Goal: Check status: Verify the current state of an ongoing process or item

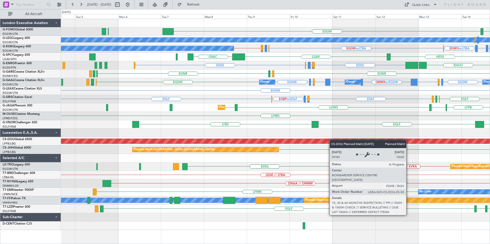
click at [344, 140] on div "EGGW LIML EGGW A/C Unavailable [GEOGRAPHIC_DATA] ([GEOGRAPHIC_DATA]) EGWU or LT…" at bounding box center [275, 124] width 429 height 211
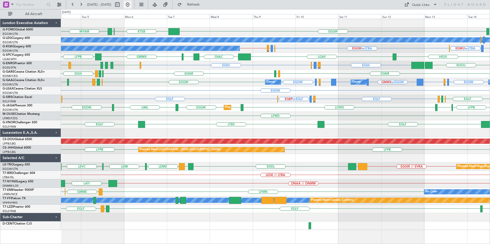
click at [132, 5] on button at bounding box center [128, 5] width 8 height 8
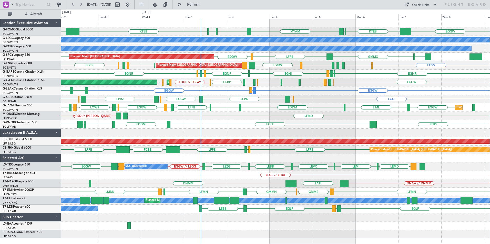
click at [233, 127] on div "MYAM EGGW KTEB KFOK KTEB KBOS KTEB EGGW A/C Unavailable [GEOGRAPHIC_DATA] ([GEO…" at bounding box center [275, 129] width 429 height 220
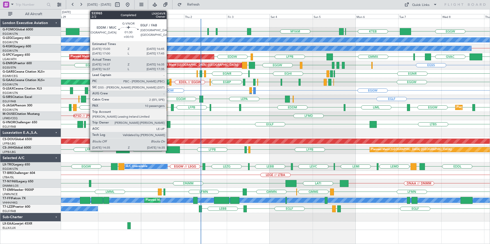
click at [169, 125] on div at bounding box center [169, 124] width 4 height 7
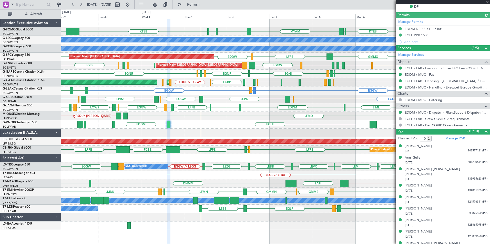
scroll to position [160, 0]
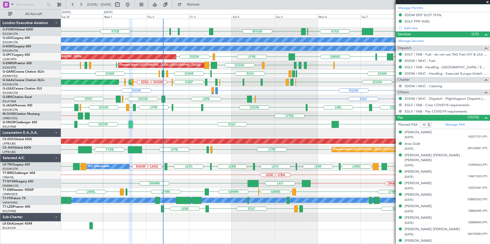
click at [191, 90] on div "MYAM KTEB KBOS KTEB EGGW KTEB KFOK EGGW A/C Unavailable [GEOGRAPHIC_DATA] ([GEO…" at bounding box center [275, 124] width 429 height 211
click at [206, 1] on button "Refresh" at bounding box center [190, 5] width 31 height 8
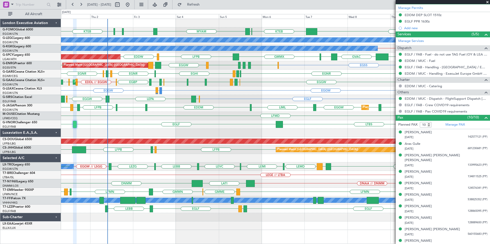
click at [184, 171] on div "MYAM KTEB KBOS KTEB EGGW KTEB KFOK A/C Unavailable [GEOGRAPHIC_DATA] ([GEOGRAPH…" at bounding box center [275, 124] width 429 height 211
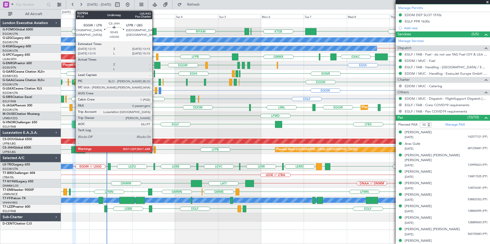
click at [155, 151] on div at bounding box center [155, 150] width 2 height 7
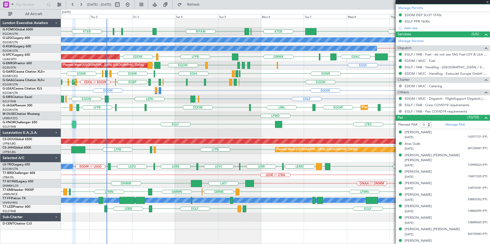
scroll to position [0, 0]
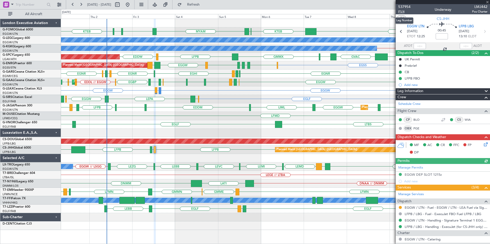
click at [402, 12] on span "P1/4" at bounding box center [404, 11] width 12 height 4
click at [401, 13] on span "P1/4" at bounding box center [404, 11] width 12 height 4
click at [198, 4] on button "Refresh" at bounding box center [190, 5] width 31 height 8
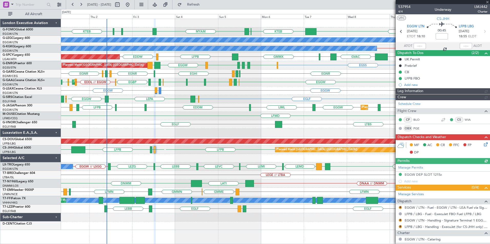
type input "4"
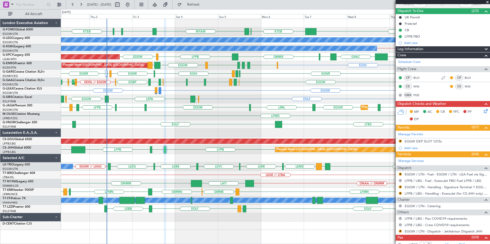
scroll to position [53, 0]
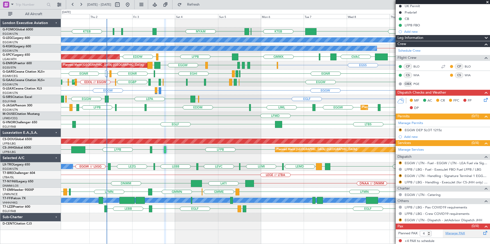
click at [448, 234] on link "Manage PAX" at bounding box center [454, 233] width 19 height 5
click at [426, 220] on link "EGGW / LTN - Dispatch - JetAdvisor Dispatch JHH" at bounding box center [444, 220] width 78 height 4
click at [204, 6] on span "Refresh" at bounding box center [194, 5] width 22 height 4
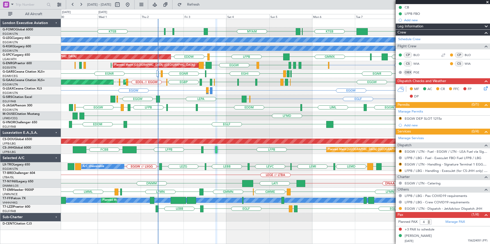
click at [132, 100] on div "EGGW MYAM KTEB KBOS KTEB KTEB KFOK A/C Unavailable [GEOGRAPHIC_DATA] ([GEOGRAPH…" at bounding box center [275, 124] width 429 height 211
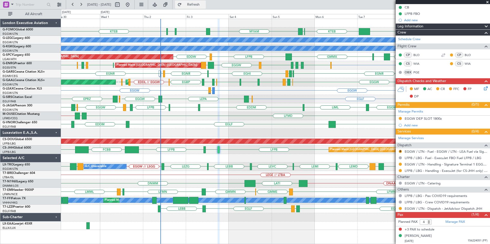
click at [204, 5] on span "Refresh" at bounding box center [194, 5] width 22 height 4
click at [206, 7] on button "Refresh" at bounding box center [190, 5] width 31 height 8
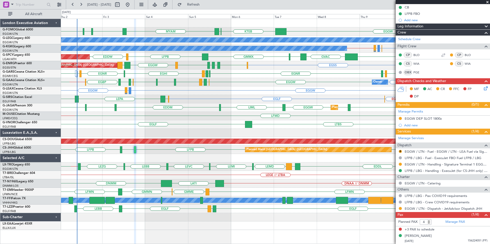
click at [207, 163] on div "EGGW MYAM KTEB KBOS KTEB KTEB KFOK A/C Unavailable [GEOGRAPHIC_DATA] ([GEOGRAPH…" at bounding box center [275, 124] width 429 height 211
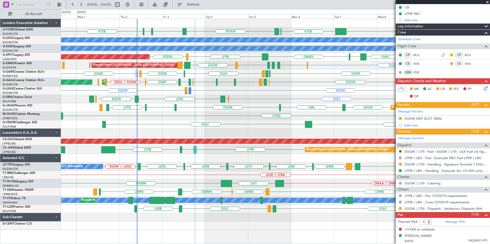
click at [291, 162] on div at bounding box center [275, 158] width 429 height 8
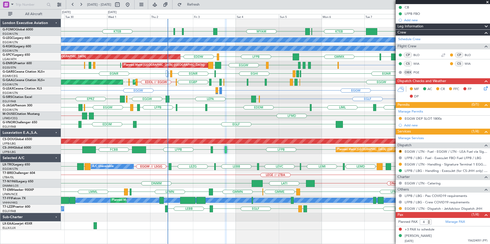
click at [487, 3] on span at bounding box center [487, 2] width 5 height 5
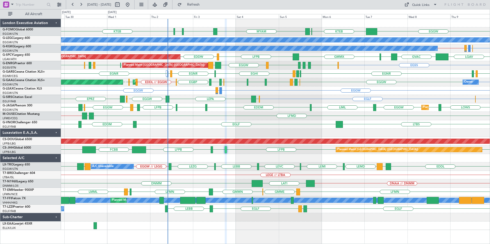
type input "0"
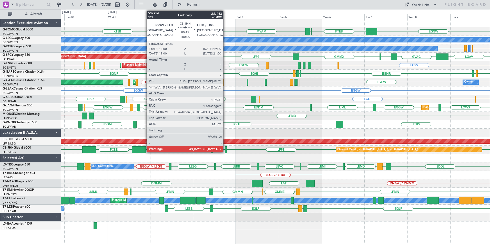
click at [225, 151] on div at bounding box center [226, 150] width 2 height 7
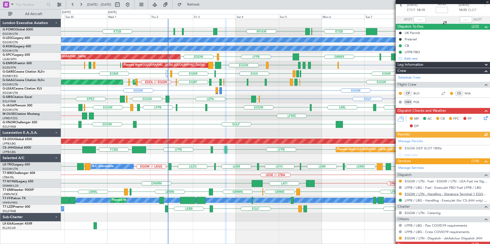
scroll to position [56, 0]
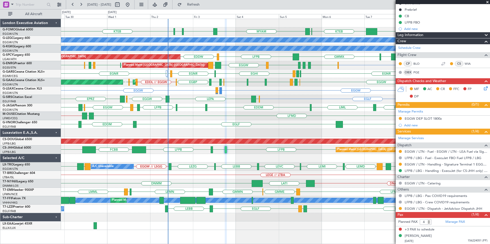
click at [183, 146] on div "MYAM KTEB KBOS KTEB EGGW KTEB KFOK A/C Unavailable [GEOGRAPHIC_DATA] ([GEOGRAPH…" at bounding box center [275, 124] width 429 height 211
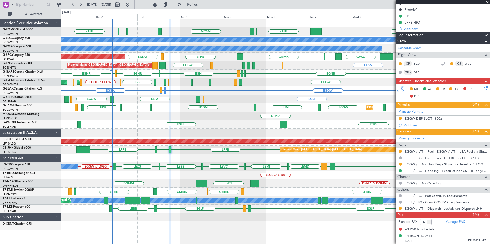
click at [212, 155] on div at bounding box center [275, 158] width 429 height 8
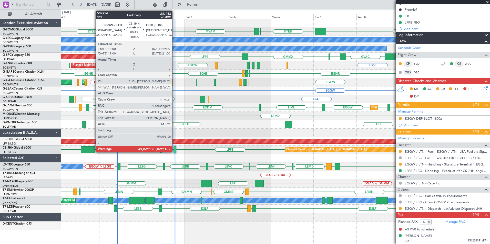
click at [175, 151] on div at bounding box center [175, 150] width 2 height 7
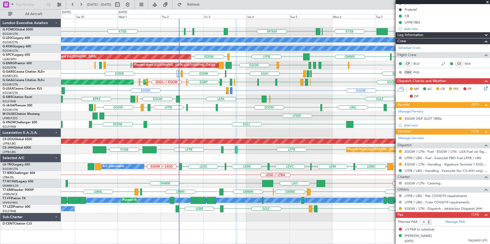
click at [199, 155] on div "MYAM KTEB KBOS KTEB EGGW KTEB KFOK A/C Unavailable [GEOGRAPHIC_DATA] ([GEOGRAPH…" at bounding box center [275, 124] width 429 height 211
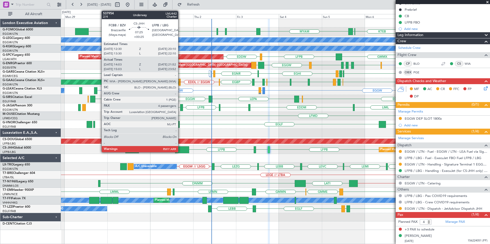
click at [180, 150] on div at bounding box center [182, 150] width 14 height 7
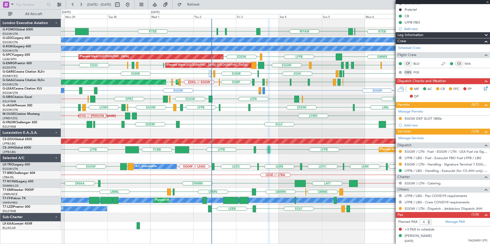
type input "+00:25"
type input "14:13"
type input "21:47"
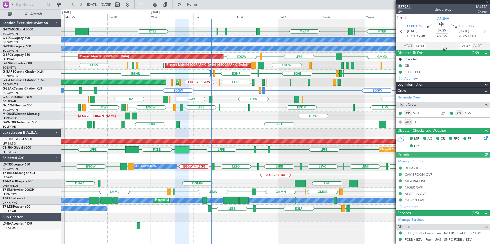
click at [406, 6] on span "537954" at bounding box center [404, 6] width 12 height 5
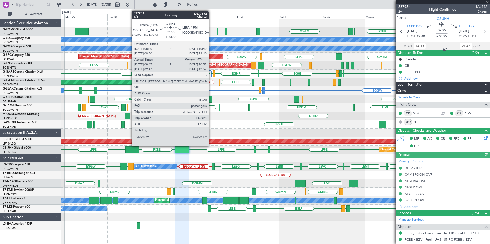
click at [405, 7] on span "537954" at bounding box center [404, 6] width 12 height 5
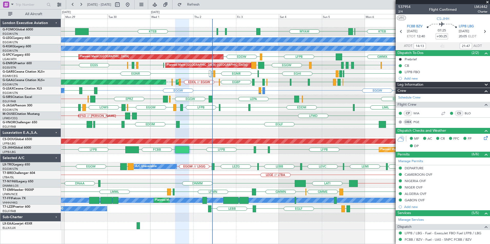
click at [243, 188] on div "LMML GMMN LFMN LIPO LFMN GMME" at bounding box center [275, 192] width 429 height 8
click at [204, 6] on span "Refresh" at bounding box center [194, 5] width 22 height 4
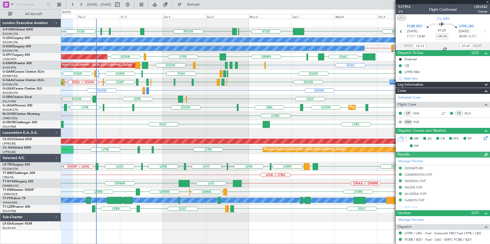
click at [201, 183] on div "MYAM KTEB KBOS KTEB EGGW KTEB KFOK EGGW A/C Unavailable [GEOGRAPHIC_DATA] ([GEO…" at bounding box center [275, 124] width 429 height 211
click at [226, 132] on div at bounding box center [275, 133] width 429 height 8
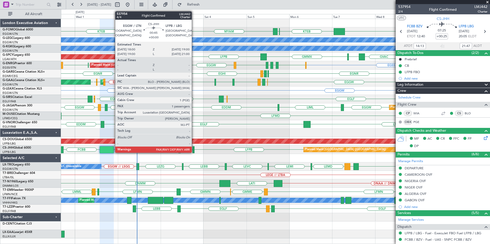
click at [194, 152] on div at bounding box center [193, 150] width 2 height 7
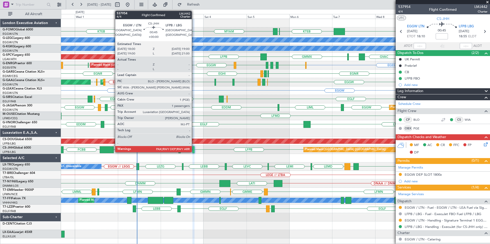
click at [194, 149] on div at bounding box center [193, 150] width 2 height 7
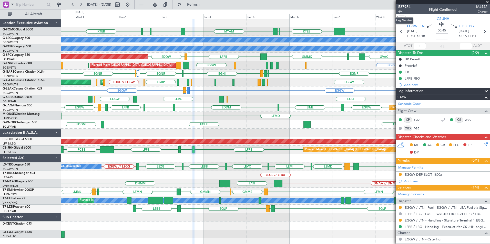
click at [401, 12] on span "4/4" at bounding box center [404, 11] width 12 height 4
click at [204, 6] on span "Refresh" at bounding box center [194, 5] width 22 height 4
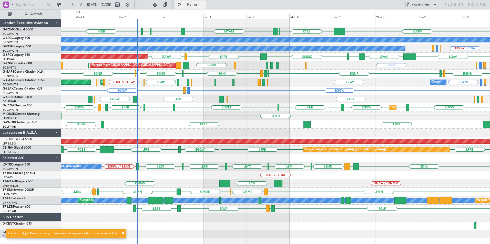
click at [201, 6] on span "Refresh" at bounding box center [194, 5] width 22 height 4
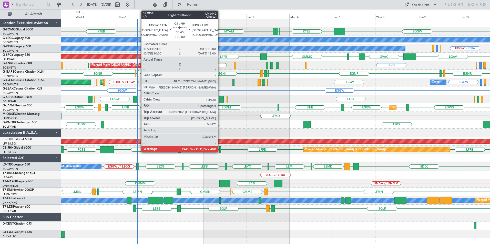
click at [221, 150] on div at bounding box center [220, 150] width 2 height 7
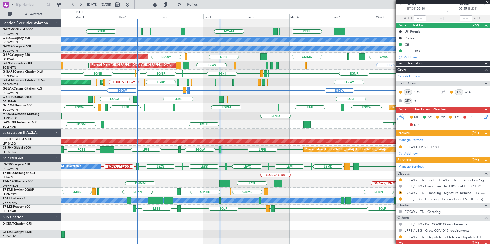
scroll to position [56, 0]
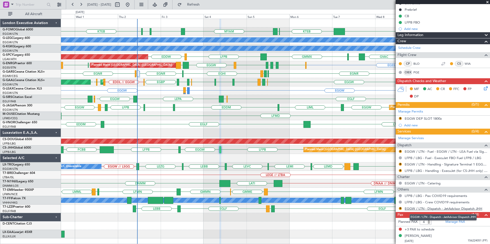
click at [443, 210] on link "EGGW / LTN - Dispatch - JetAdvisor Dispatch JHH" at bounding box center [444, 209] width 78 height 4
click at [195, 7] on button "Refresh" at bounding box center [190, 5] width 31 height 8
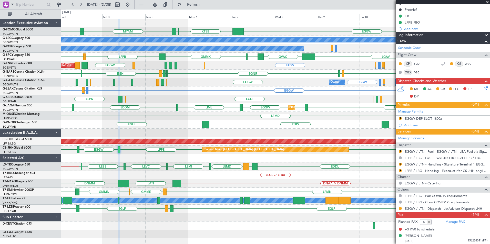
click at [25, 163] on div "EGGW MYAM KTEB KTEB KFOK KBOS KTEB A/C Unavailable [GEOGRAPHIC_DATA] ([GEOGRAPH…" at bounding box center [245, 126] width 490 height 235
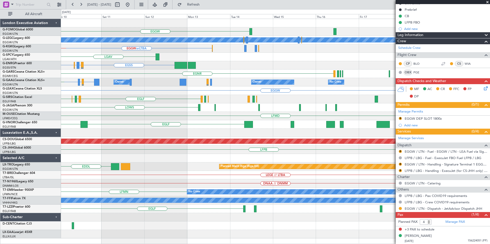
click at [168, 127] on div "EGGW A/C Unavailable [GEOGRAPHIC_DATA] ([GEOGRAPHIC_DATA]) EGGW or LTBA EGWU or…" at bounding box center [275, 129] width 429 height 220
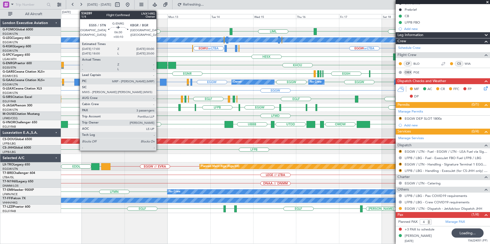
click at [159, 66] on div at bounding box center [161, 65] width 13 height 7
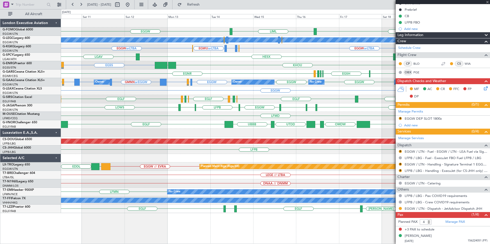
type input "+00:10"
type input "3"
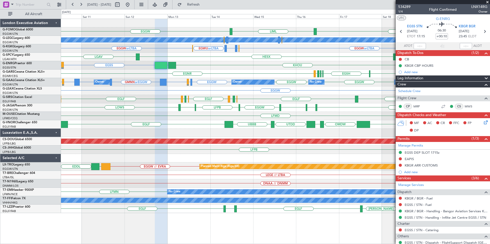
click at [179, 104] on div "EGGW EGGW LIML A/C Unavailable [GEOGRAPHIC_DATA] ([GEOGRAPHIC_DATA]) EGWU or LT…" at bounding box center [275, 116] width 429 height 194
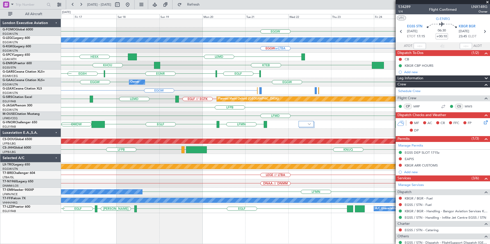
click at [184, 113] on div "EGGW LIML EGGW A/C Unavailable [GEOGRAPHIC_DATA] ([GEOGRAPHIC_DATA]) EGGW or LT…" at bounding box center [275, 116] width 429 height 194
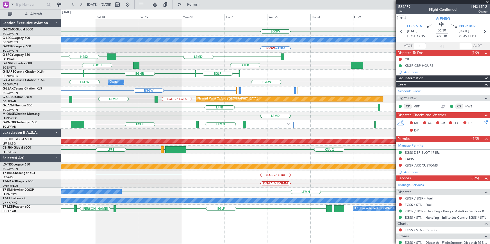
click at [96, 120] on div "EGGW LIML A/C Unavailable [GEOGRAPHIC_DATA] ([GEOGRAPHIC_DATA]) EGGW or LTBA HE…" at bounding box center [275, 116] width 429 height 194
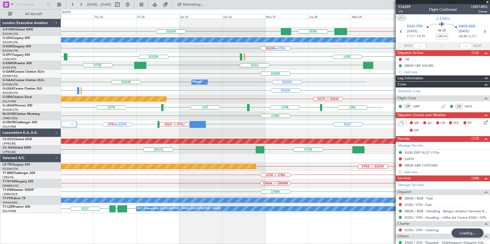
click at [106, 104] on div "EGGW EGGW // KTEB OERK A/C Unavailable [GEOGRAPHIC_DATA] ([GEOGRAPHIC_DATA]) EG…" at bounding box center [275, 116] width 429 height 194
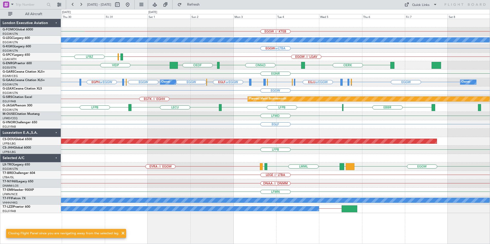
click at [212, 139] on div "EGGW // KTEB OERK A/C Unavailable London (Luton) EGGW or LTBA LFBZ EGGW // LGAV…" at bounding box center [275, 116] width 429 height 194
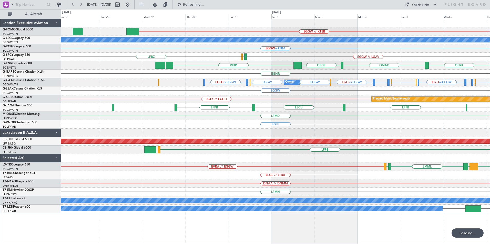
click at [418, 114] on div "EGGW // KTEB A/C Unavailable London (Luton) EGGW or LTBA LFBZ EGGW // LGAV LFBD…" at bounding box center [275, 116] width 429 height 194
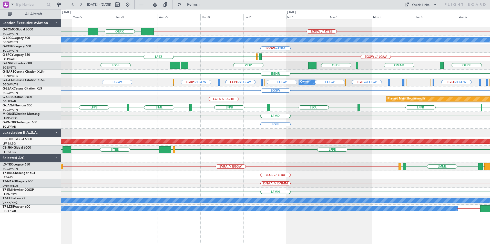
click at [101, 152] on div "EGGW EGGW // KTEB OERK A/C Unavailable London (Luton) EGGW or LTBA LFBZ EGGW //…" at bounding box center [275, 116] width 429 height 194
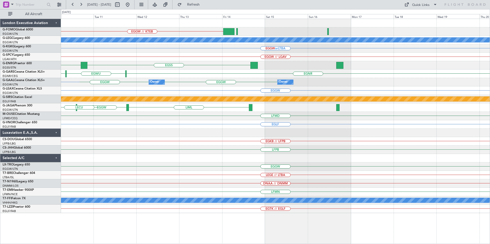
click at [0, 180] on html "02 Nov 2025 - 12 Nov 2025 Refresh Quick Links All Aircraft EGGW // KTEB A/C Una…" at bounding box center [245, 122] width 490 height 244
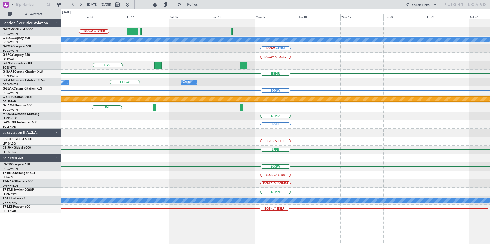
click at [156, 173] on div "EGGW // KTEB A/C Unavailable London (Luton) EGGW or LTBA EGGW // LGAV EGSS LGAV…" at bounding box center [275, 116] width 429 height 194
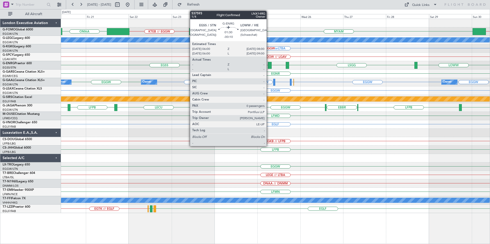
click at [269, 65] on div at bounding box center [270, 65] width 4 height 7
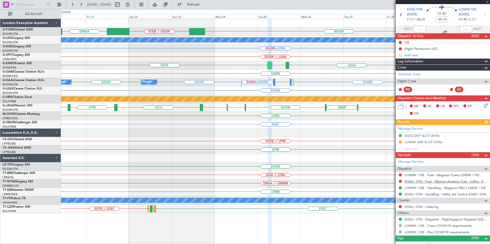
scroll to position [23, 0]
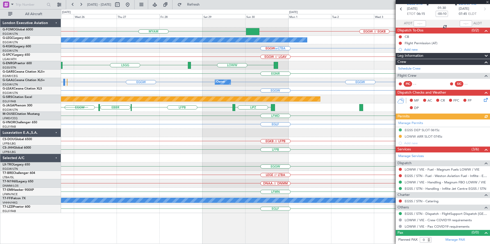
click at [140, 215] on div "MYAM EGGW // EGKB KTEB // EGGW A/C Unavailable London (Luton) EGGW or LTBA EGGW…" at bounding box center [275, 132] width 429 height 226
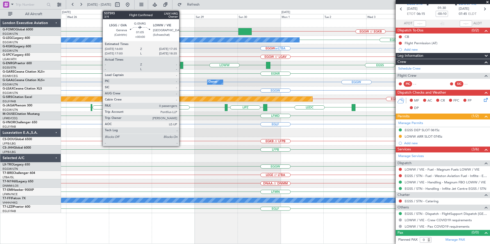
click at [181, 66] on div at bounding box center [181, 65] width 3 height 7
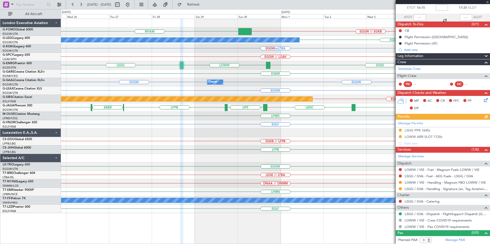
scroll to position [29, 0]
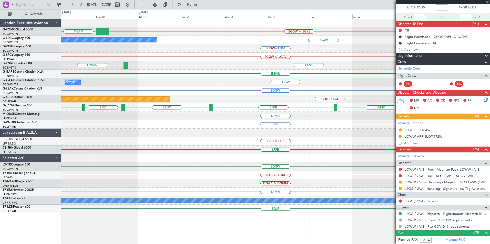
click at [136, 121] on div "MYAM EGGW // EGKB EGGW A/C Unavailable London (Luton) EGGW or LTBA EGGW // LGAV…" at bounding box center [275, 116] width 429 height 194
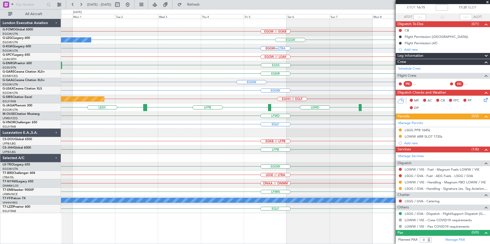
click at [132, 3] on button at bounding box center [128, 5] width 8 height 8
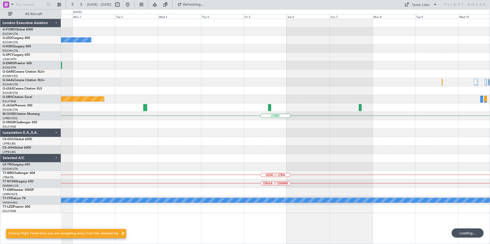
scroll to position [0, 0]
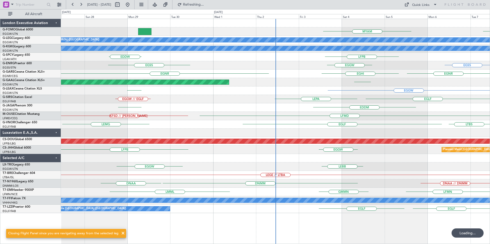
click at [212, 153] on div "EGGW MYAM A/C Unavailable London (Luton) A/C Unavailable Istanbul (Ataturk) LFP…" at bounding box center [275, 116] width 429 height 194
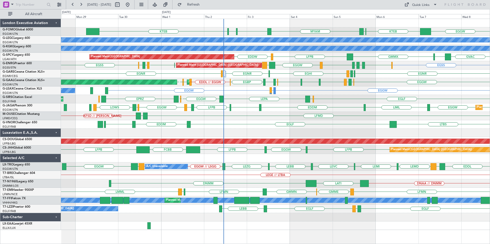
click at [167, 115] on div "LFMD KFSD // BIRK EGNT" at bounding box center [275, 116] width 429 height 8
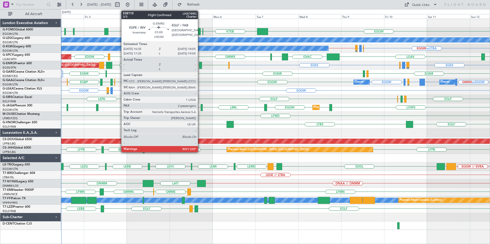
click at [200, 67] on div at bounding box center [200, 65] width 3 height 7
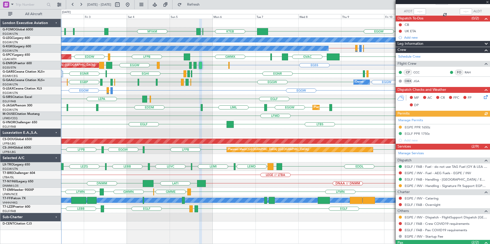
scroll to position [68, 0]
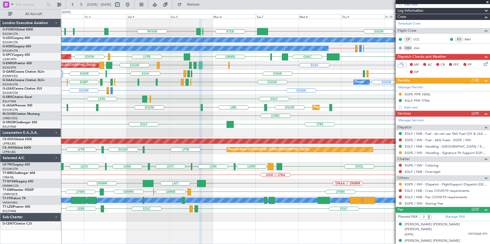
click at [212, 128] on div "MYAM KTEB KBOS KTEB EGGW KTEB KFOK A/C Unavailable London (Luton) EGGW or LTBA …" at bounding box center [275, 124] width 429 height 211
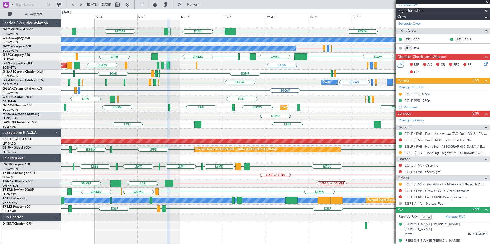
click at [232, 156] on div "MYAM KTEB EGGW KTEB KFOK KBOS KTEB A/C Unavailable London (Luton) EGGW or LTBA …" at bounding box center [275, 124] width 429 height 211
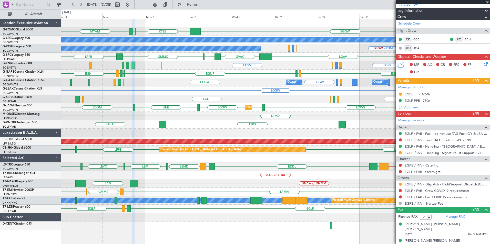
click at [314, 159] on div "MYAM EGGW KTEB KFOK A/C Unavailable London (Luton) A/C Unavailable Istanbul (At…" at bounding box center [275, 124] width 429 height 211
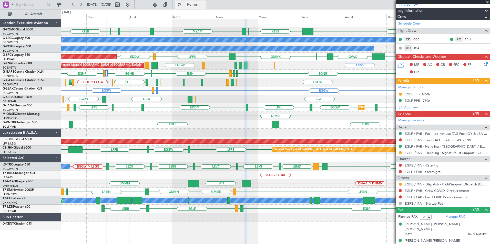
click at [204, 3] on span "Refresh" at bounding box center [194, 5] width 22 height 4
drag, startPoint x: 201, startPoint y: 4, endPoint x: 204, endPoint y: 4, distance: 2.8
click at [202, 4] on span "Refresh" at bounding box center [194, 5] width 22 height 4
click at [204, 4] on span "Refresh" at bounding box center [194, 5] width 22 height 4
click at [132, 1] on button at bounding box center [128, 5] width 8 height 8
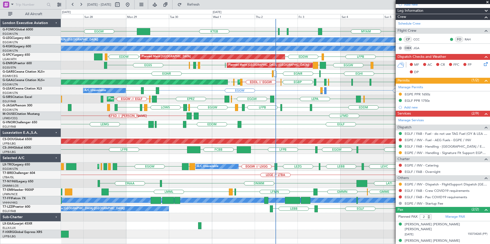
click at [212, 180] on div "MYAM KTEB KBOS KTEB EGGW KTEB KFOK EGGW A/C Unavailable London (Luton) A/C Unav…" at bounding box center [275, 129] width 429 height 220
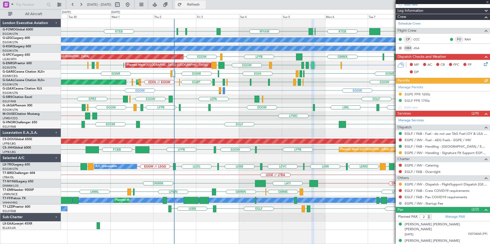
click at [191, 7] on button "Refresh" at bounding box center [190, 5] width 31 height 8
